Goal: Complete application form

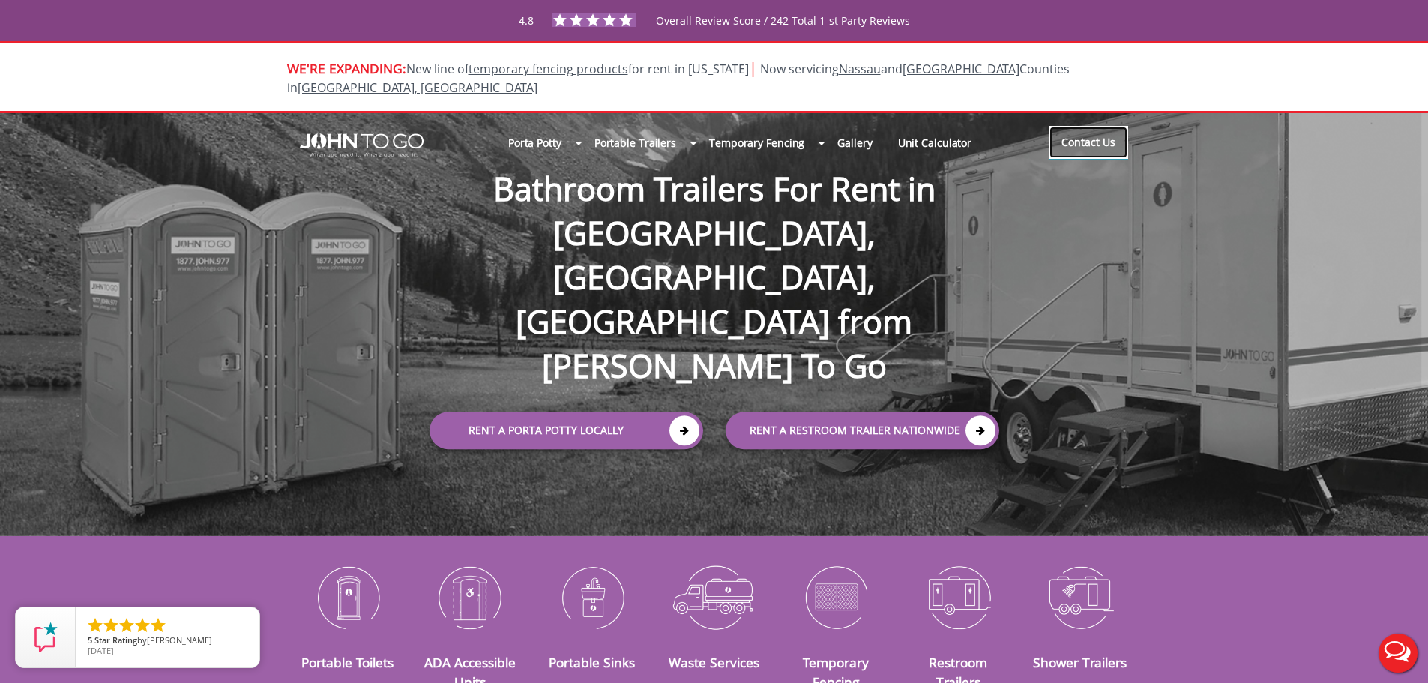
click at [1101, 127] on link "Contact Us" at bounding box center [1088, 142] width 79 height 33
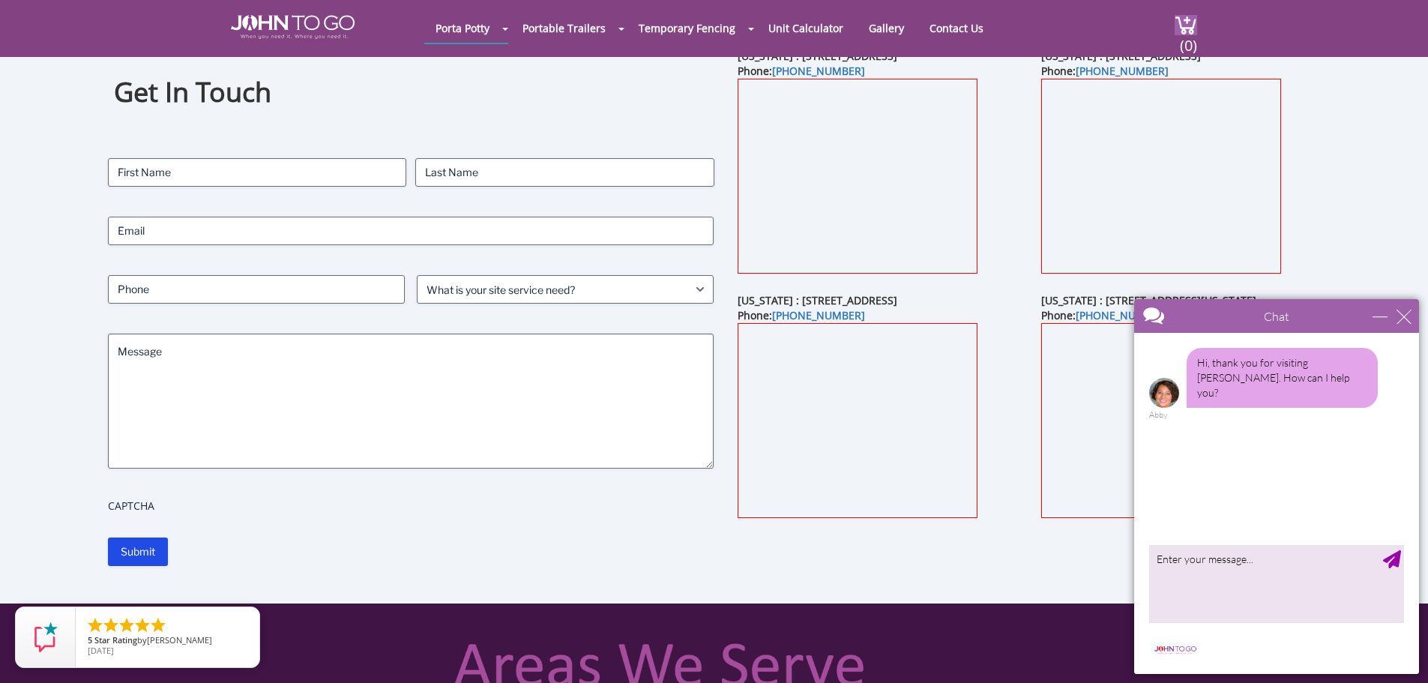
scroll to position [75, 0]
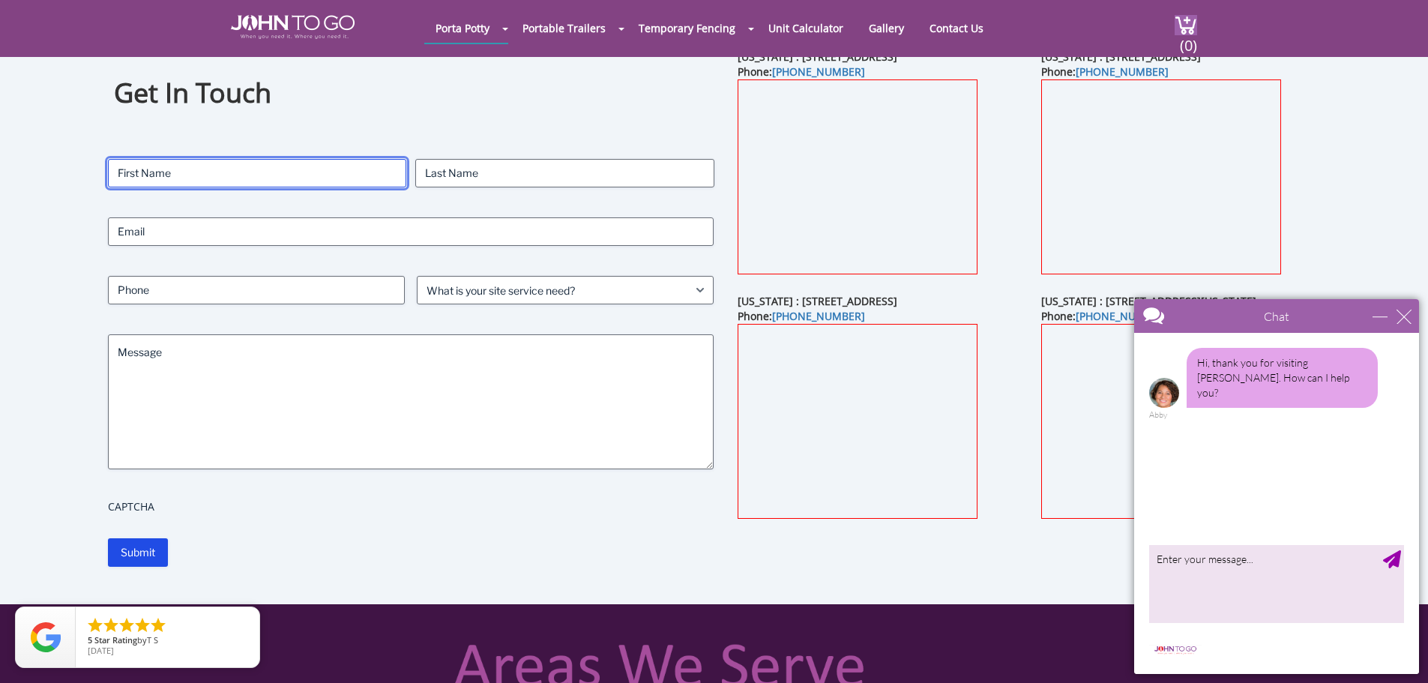
click at [331, 168] on input "First" at bounding box center [257, 173] width 298 height 28
type input "[PERSON_NAME]"
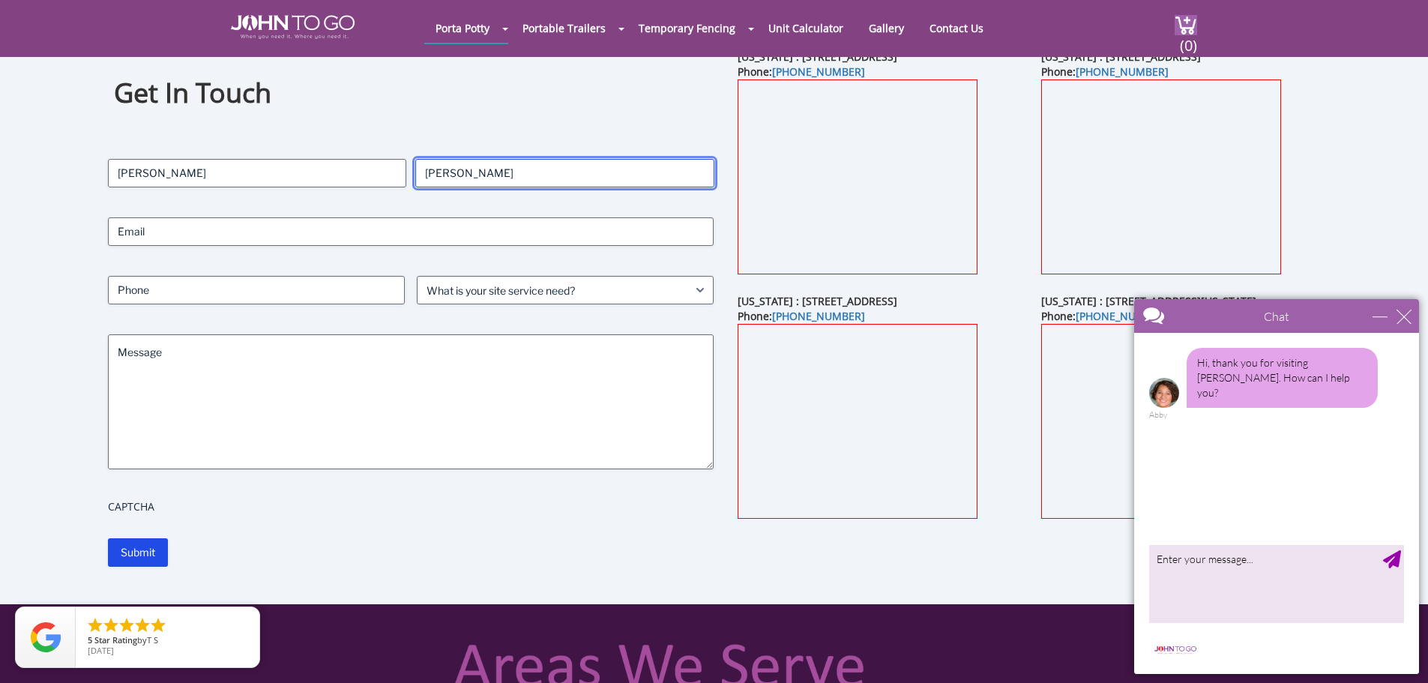
type input "[EMAIL_ADDRESS][DOMAIN_NAME]"
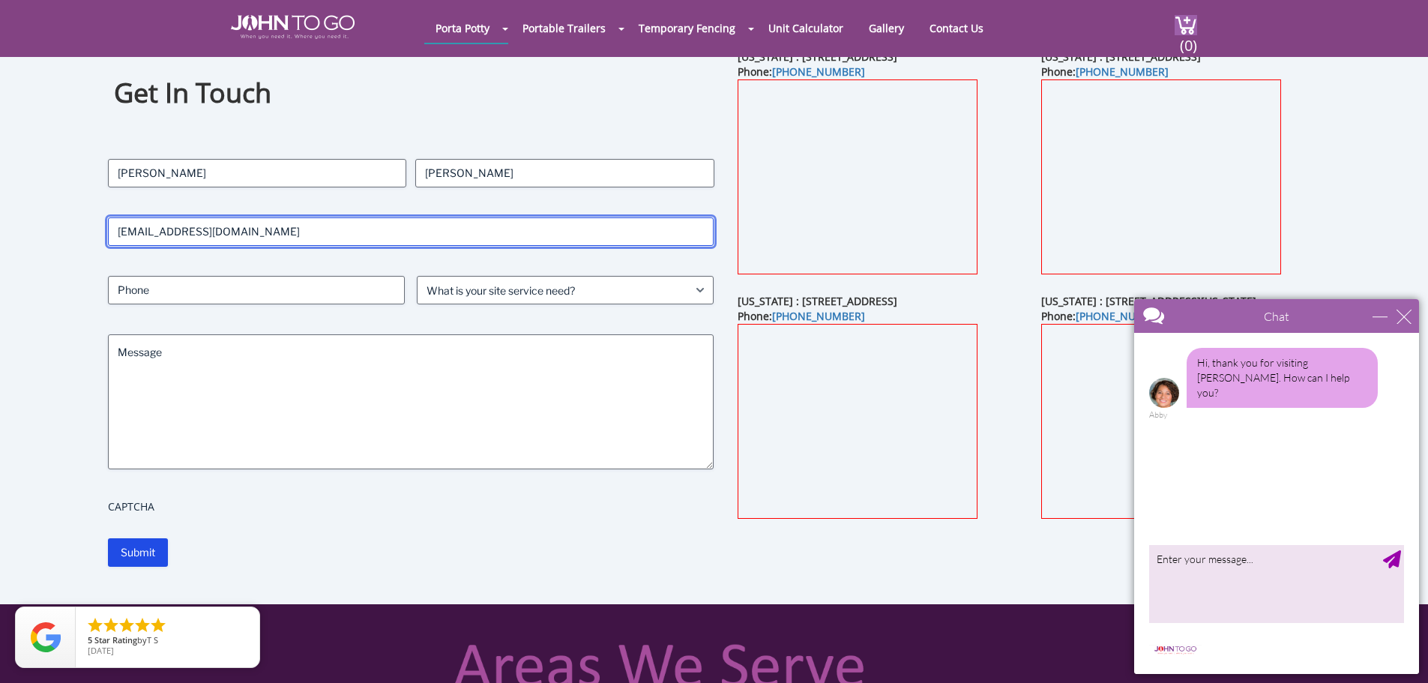
type input "8474366787"
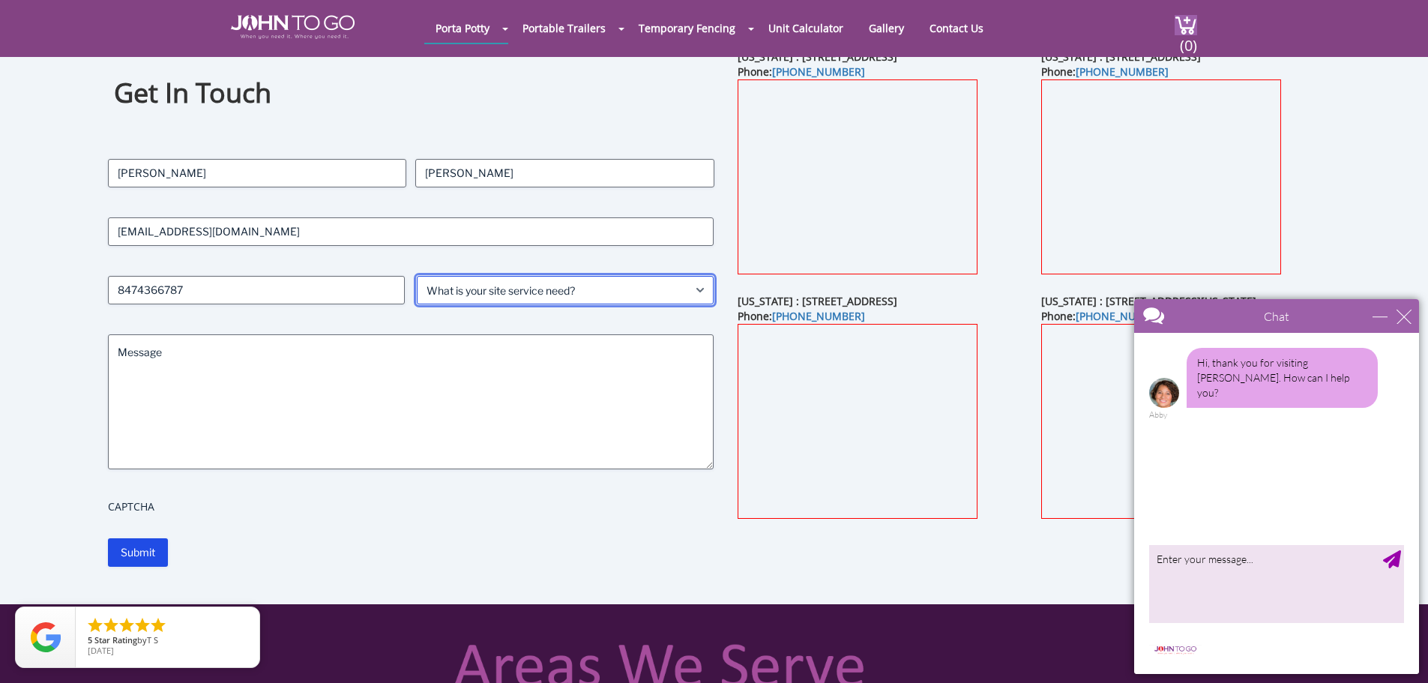
click at [534, 289] on select "What is your site service need? Consumer Construction - Commercial Construction…" at bounding box center [565, 290] width 297 height 28
select select "Event"
click at [417, 276] on select "What is your site service need? Consumer Construction - Commercial Construction…" at bounding box center [565, 290] width 297 height 28
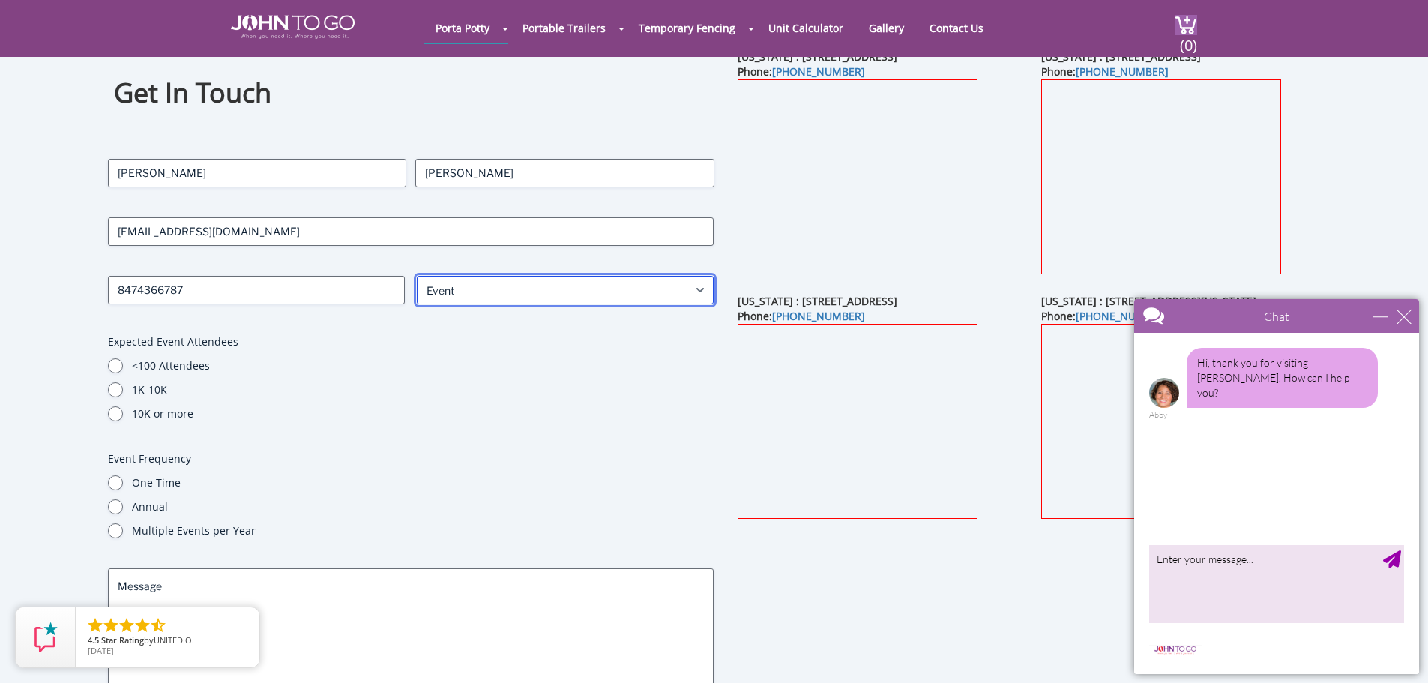
scroll to position [150, 0]
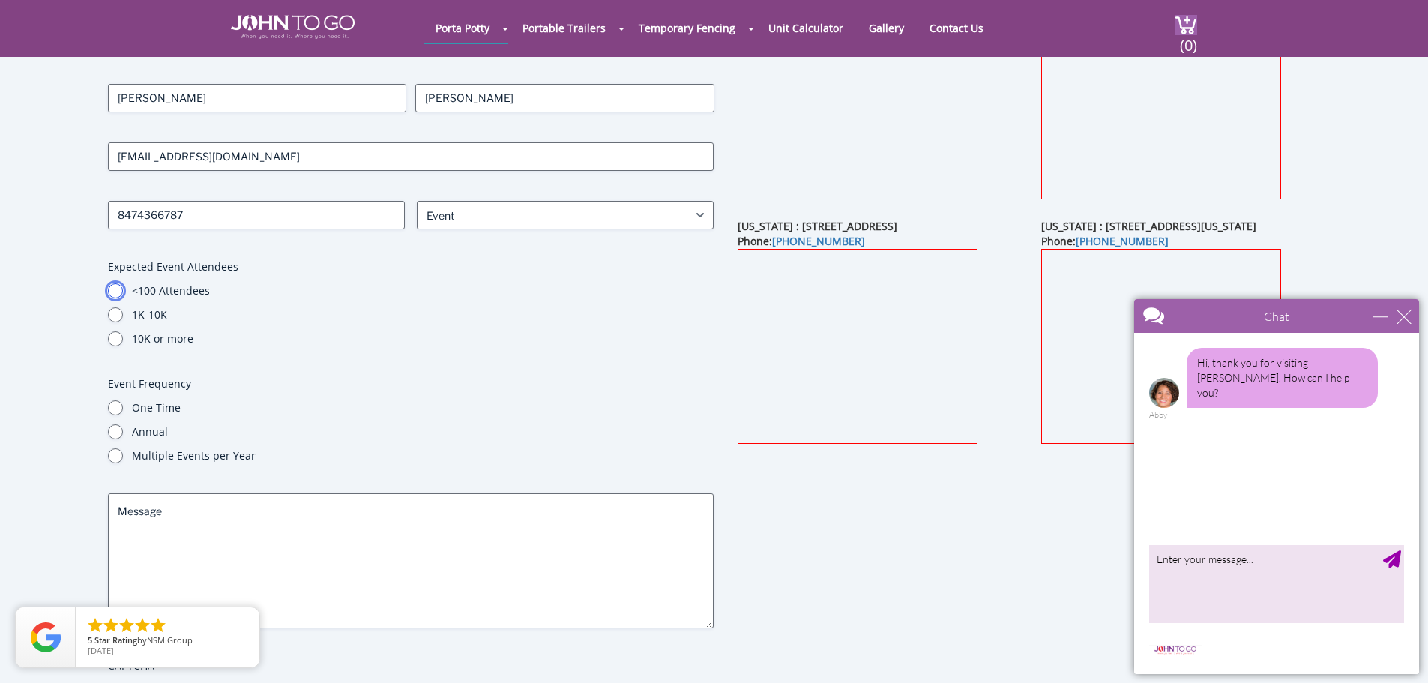
click at [115, 291] on input "<100 Attendees" at bounding box center [115, 290] width 15 height 15
radio input "true"
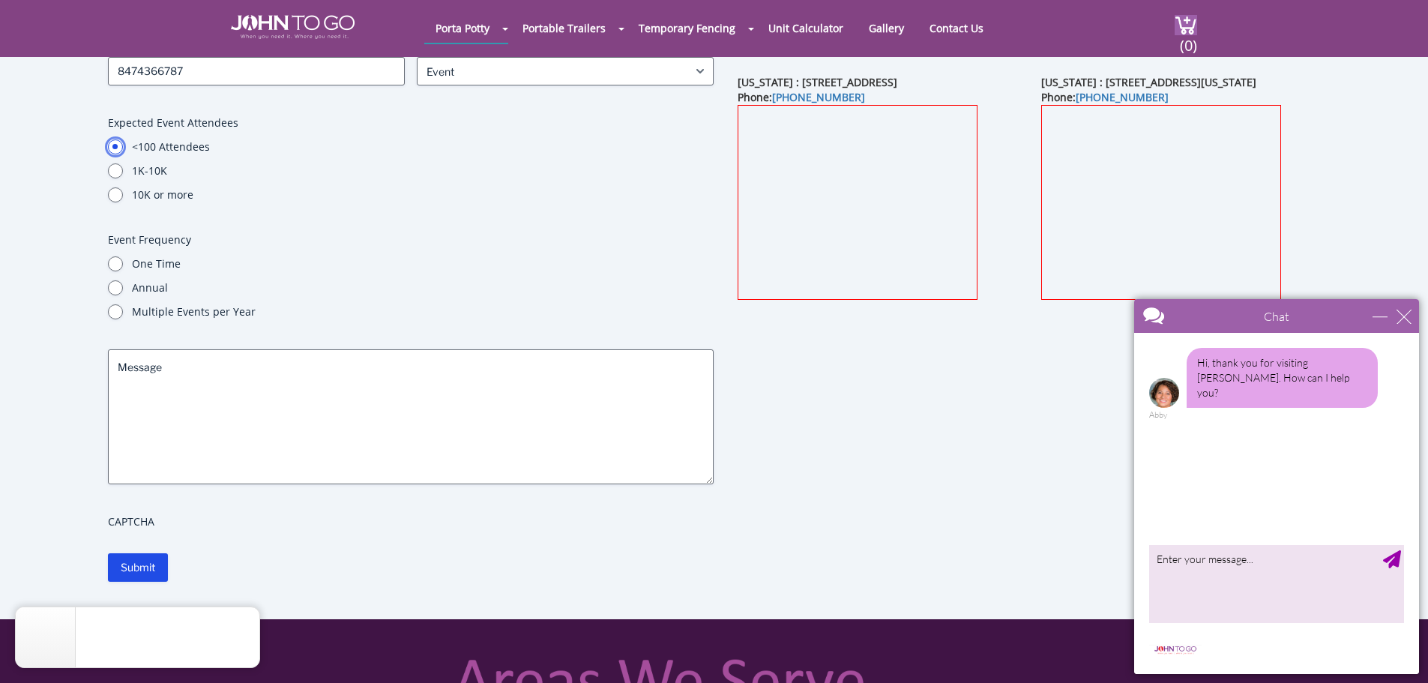
scroll to position [300, 0]
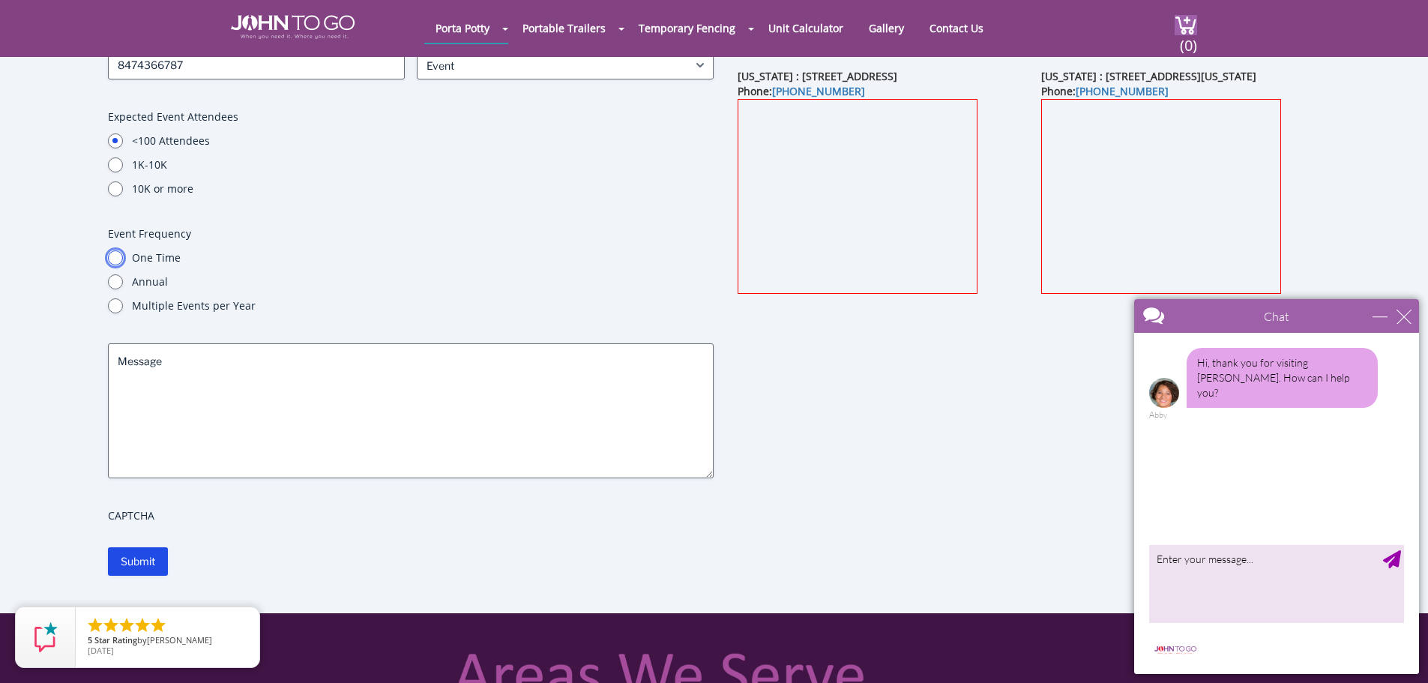
click at [118, 256] on input "One Time" at bounding box center [115, 257] width 15 height 15
radio input "true"
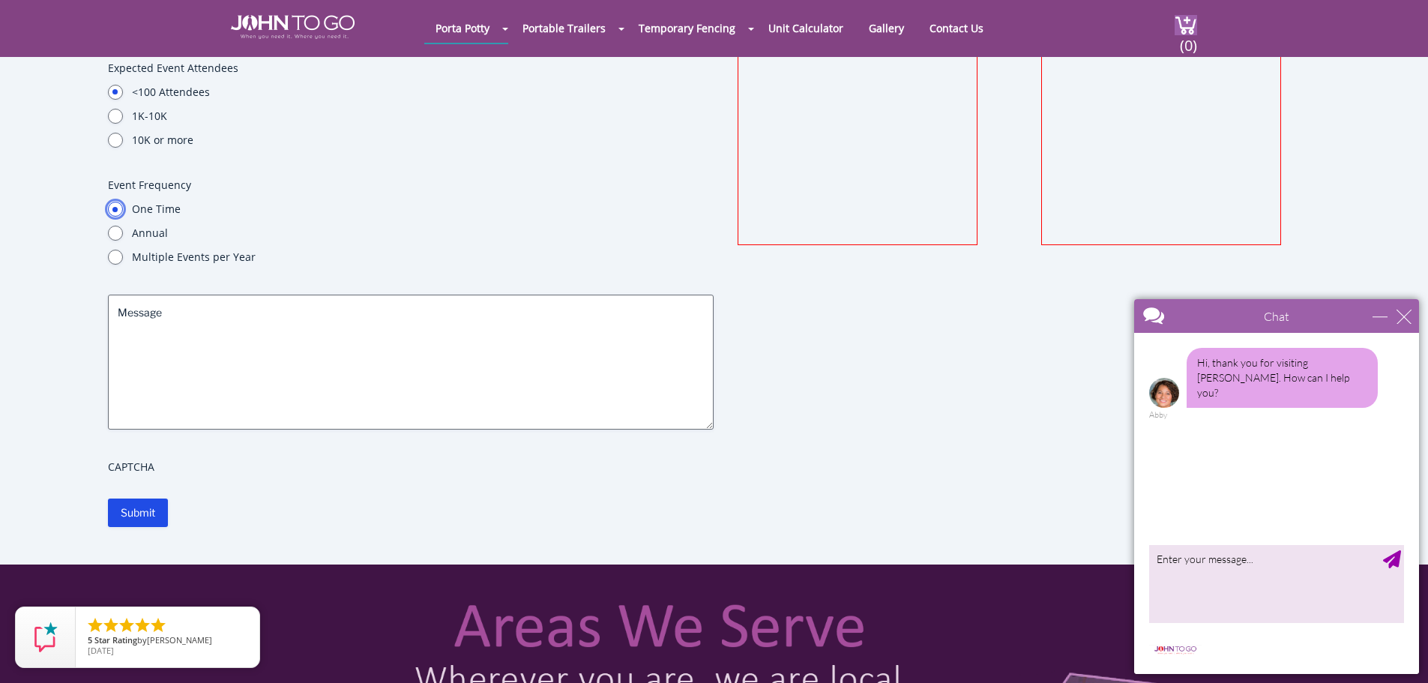
scroll to position [375, 0]
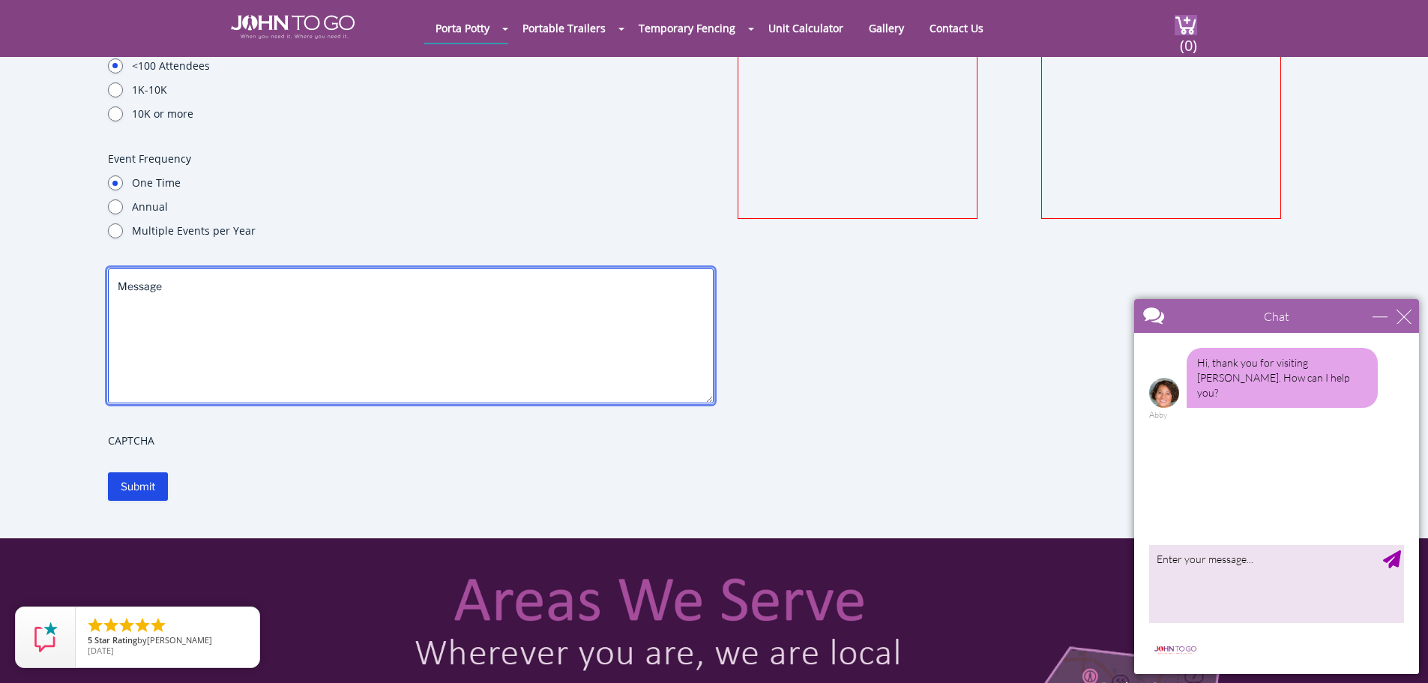
click at [250, 322] on textarea "Message" at bounding box center [411, 335] width 607 height 135
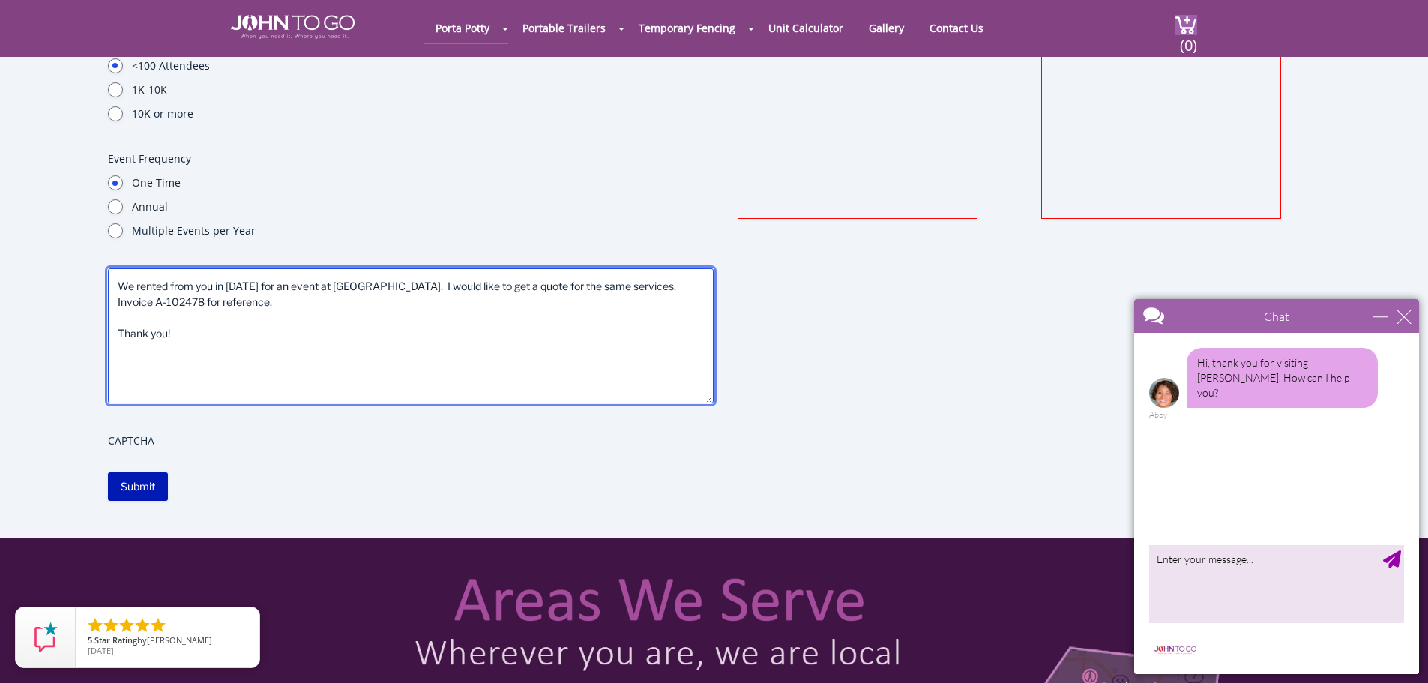
type textarea "We rented from you in [DATE] for an event at [GEOGRAPHIC_DATA]. I would like to…"
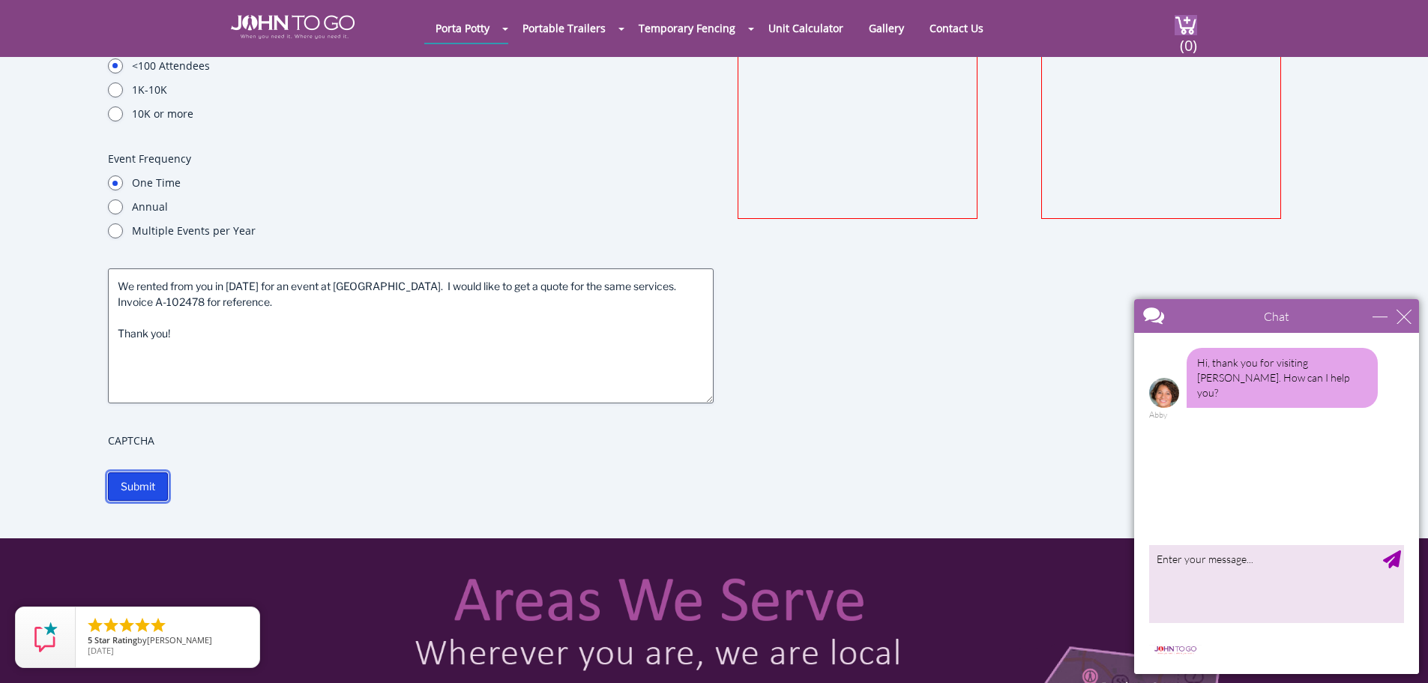
click at [155, 483] on input "Submit" at bounding box center [138, 486] width 60 height 28
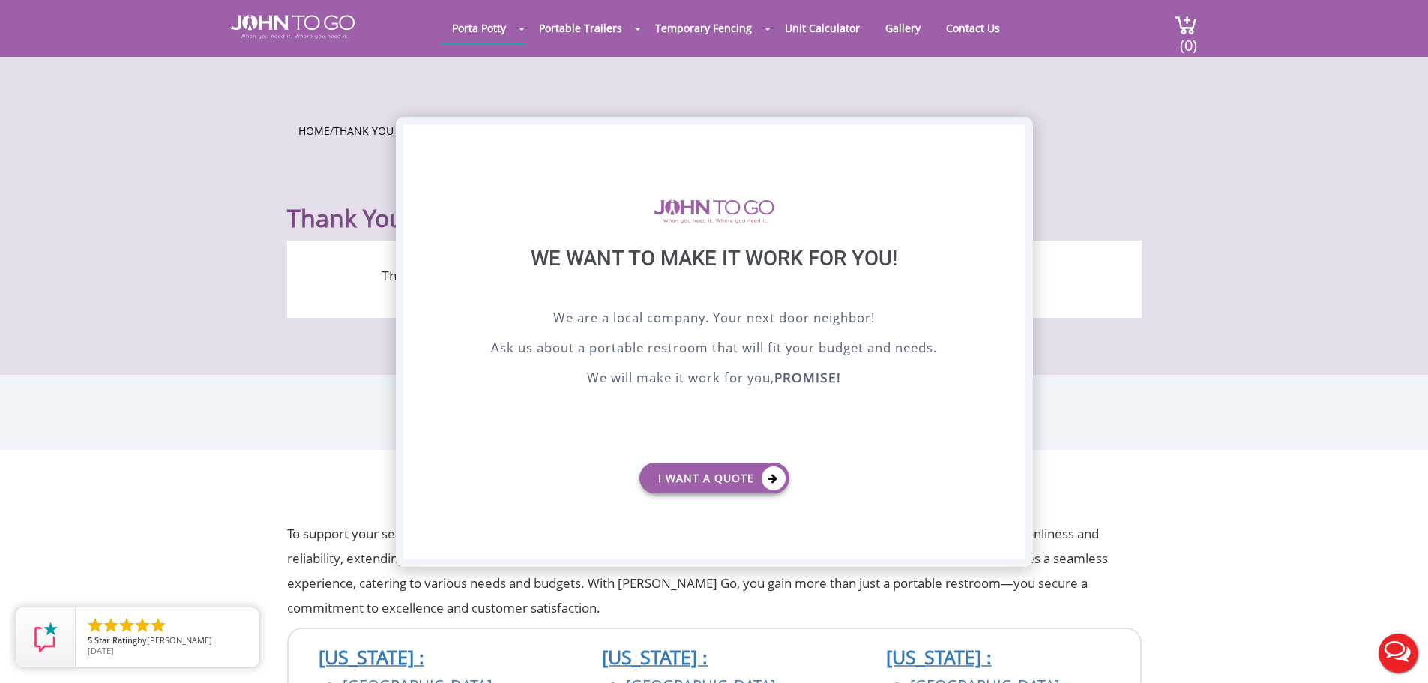
click at [1014, 140] on div "X" at bounding box center [1013, 136] width 23 height 25
